Goal: Information Seeking & Learning: Learn about a topic

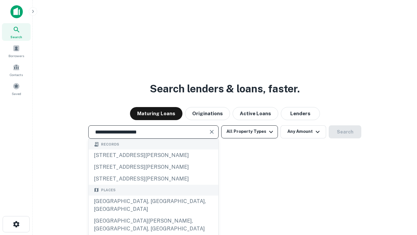
click at [153, 215] on div "[GEOGRAPHIC_DATA], [GEOGRAPHIC_DATA], [GEOGRAPHIC_DATA]" at bounding box center [154, 205] width 130 height 20
click at [250, 131] on button "All Property Types" at bounding box center [249, 131] width 57 height 13
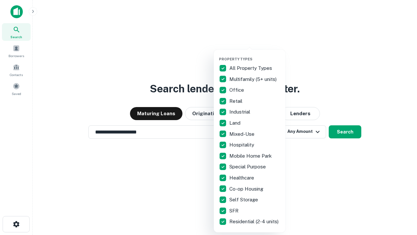
type input "**********"
click at [255, 55] on button "button" at bounding box center [255, 55] width 72 height 0
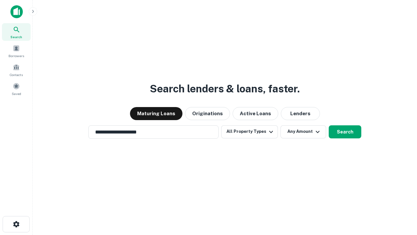
scroll to position [10, 0]
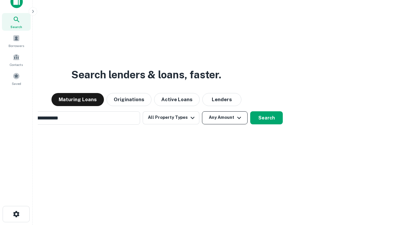
click at [202, 111] on button "Any Amount" at bounding box center [225, 117] width 46 height 13
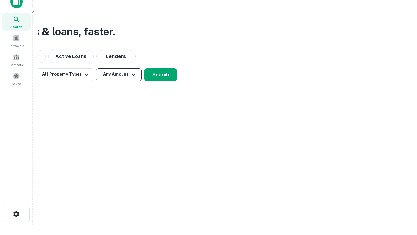
scroll to position [10, 0]
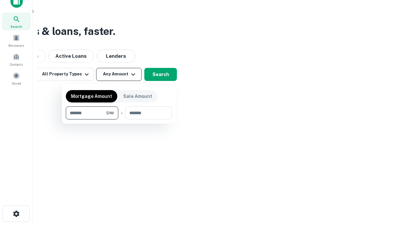
type input "*******"
click at [119, 119] on button "button" at bounding box center [119, 119] width 106 height 0
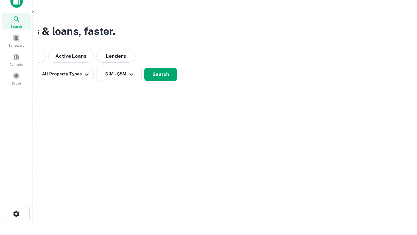
scroll to position [4, 120]
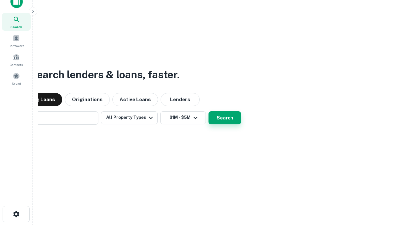
click at [209, 111] on button "Search" at bounding box center [225, 117] width 33 height 13
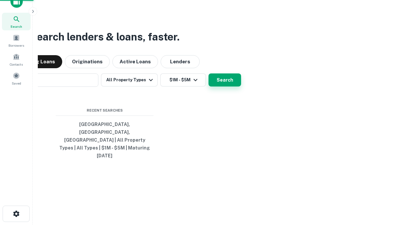
scroll to position [17, 184]
